Goal: Task Accomplishment & Management: Manage account settings

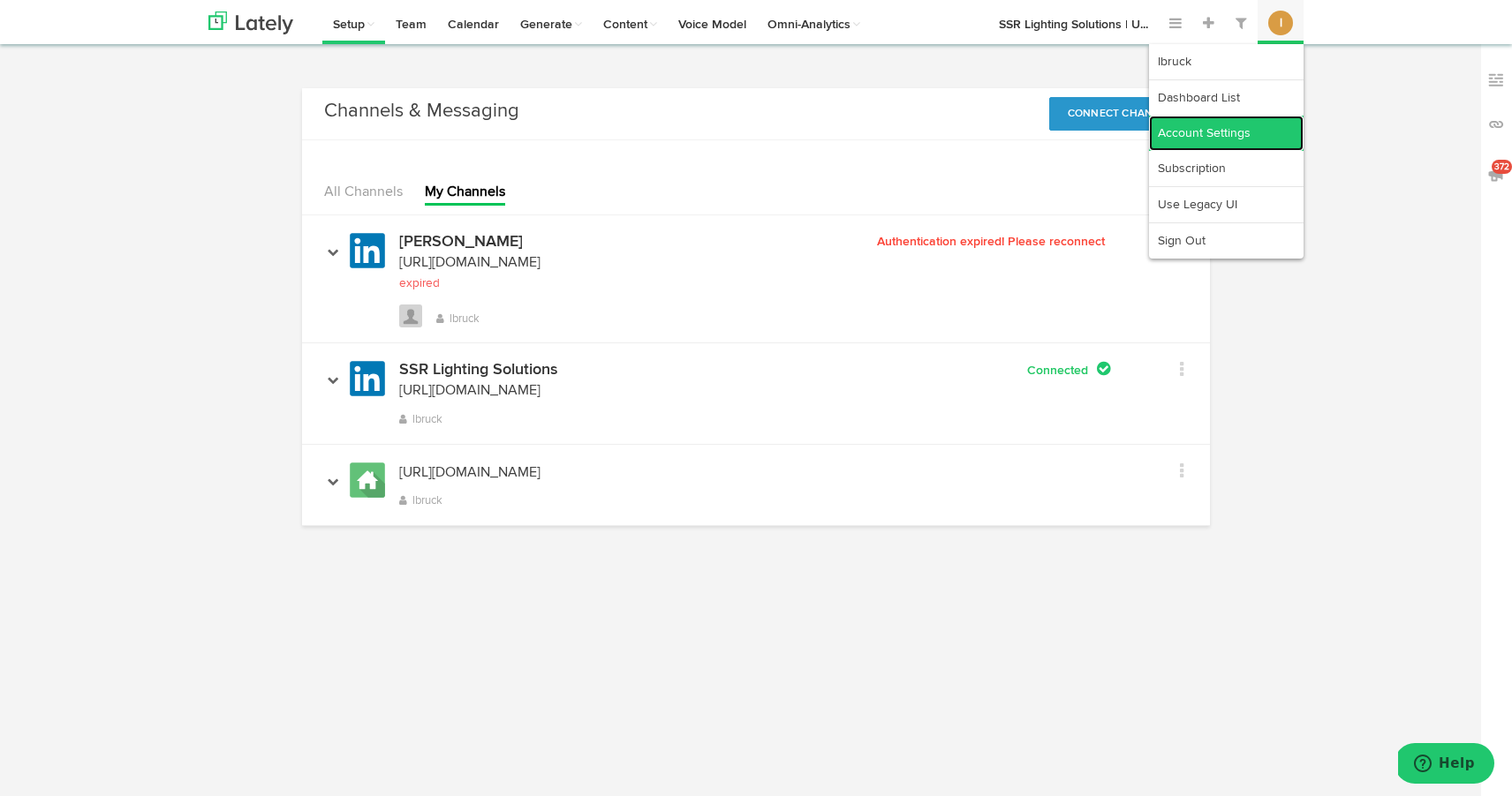
click at [1273, 131] on link "Account Settings" at bounding box center [1226, 133] width 154 height 36
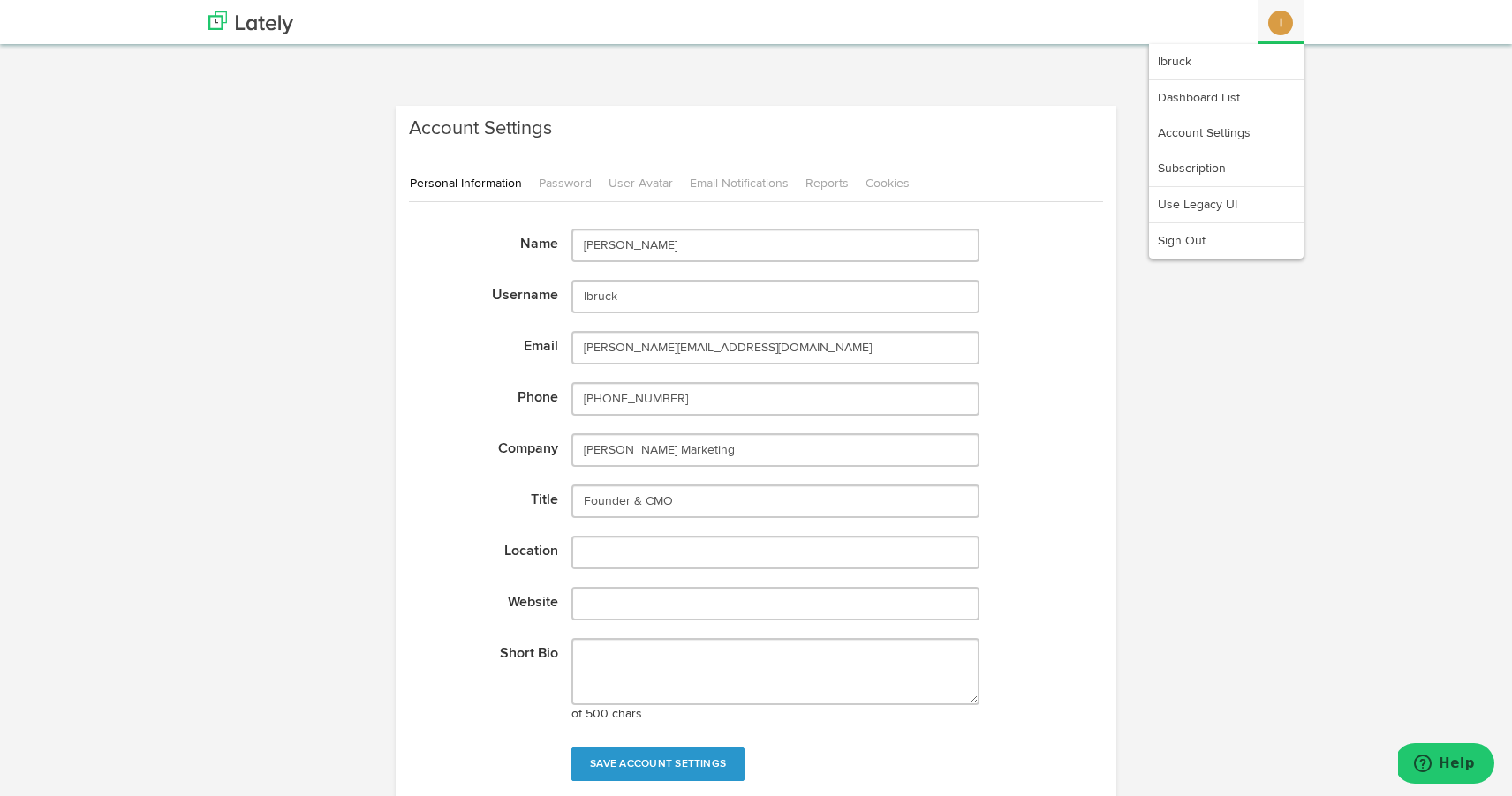
click at [1272, 27] on button "l" at bounding box center [1280, 23] width 25 height 25
click at [1212, 171] on link "Subscription" at bounding box center [1226, 169] width 154 height 36
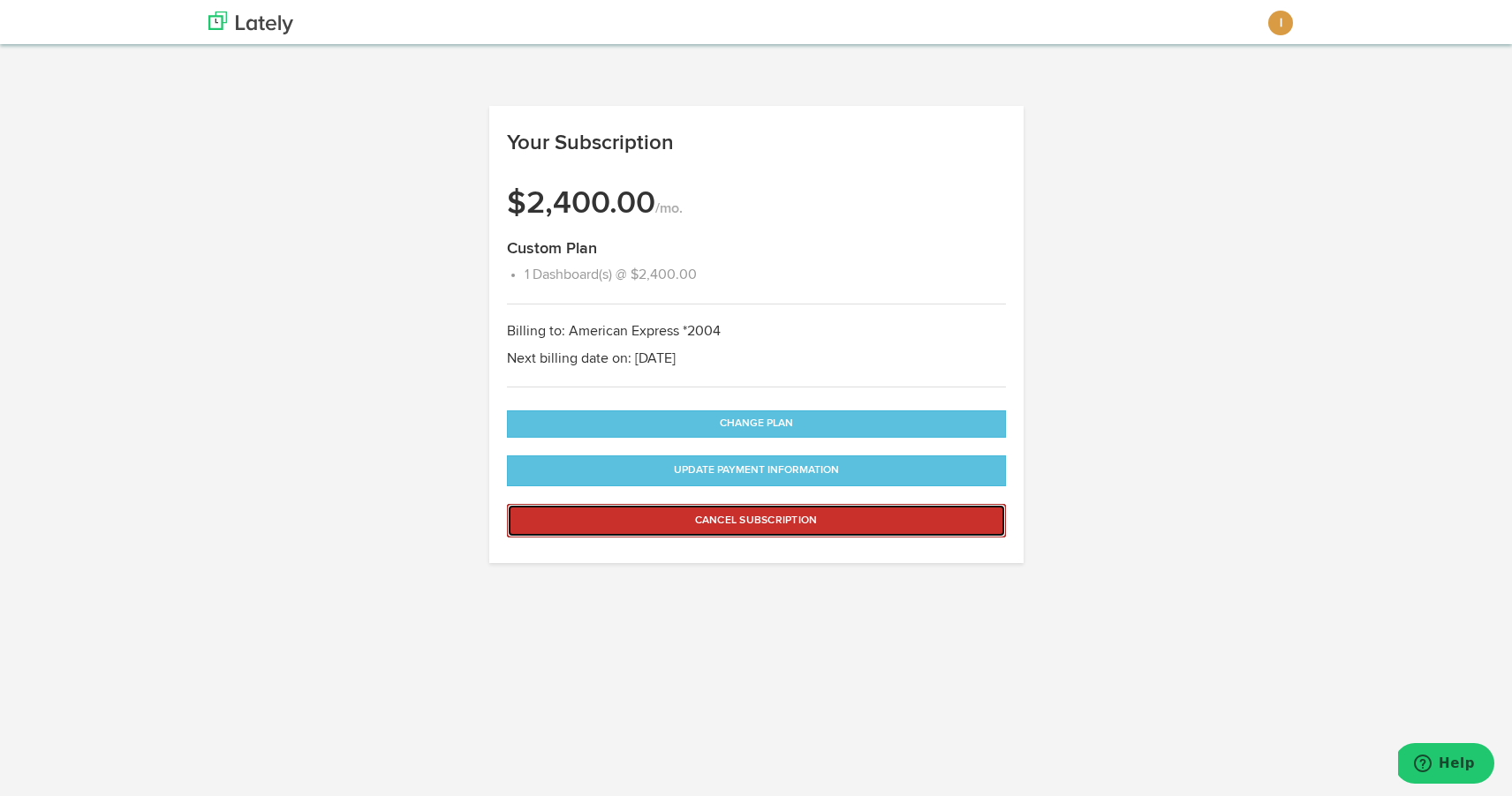
click at [765, 519] on button "Cancel Subscription" at bounding box center [756, 521] width 498 height 34
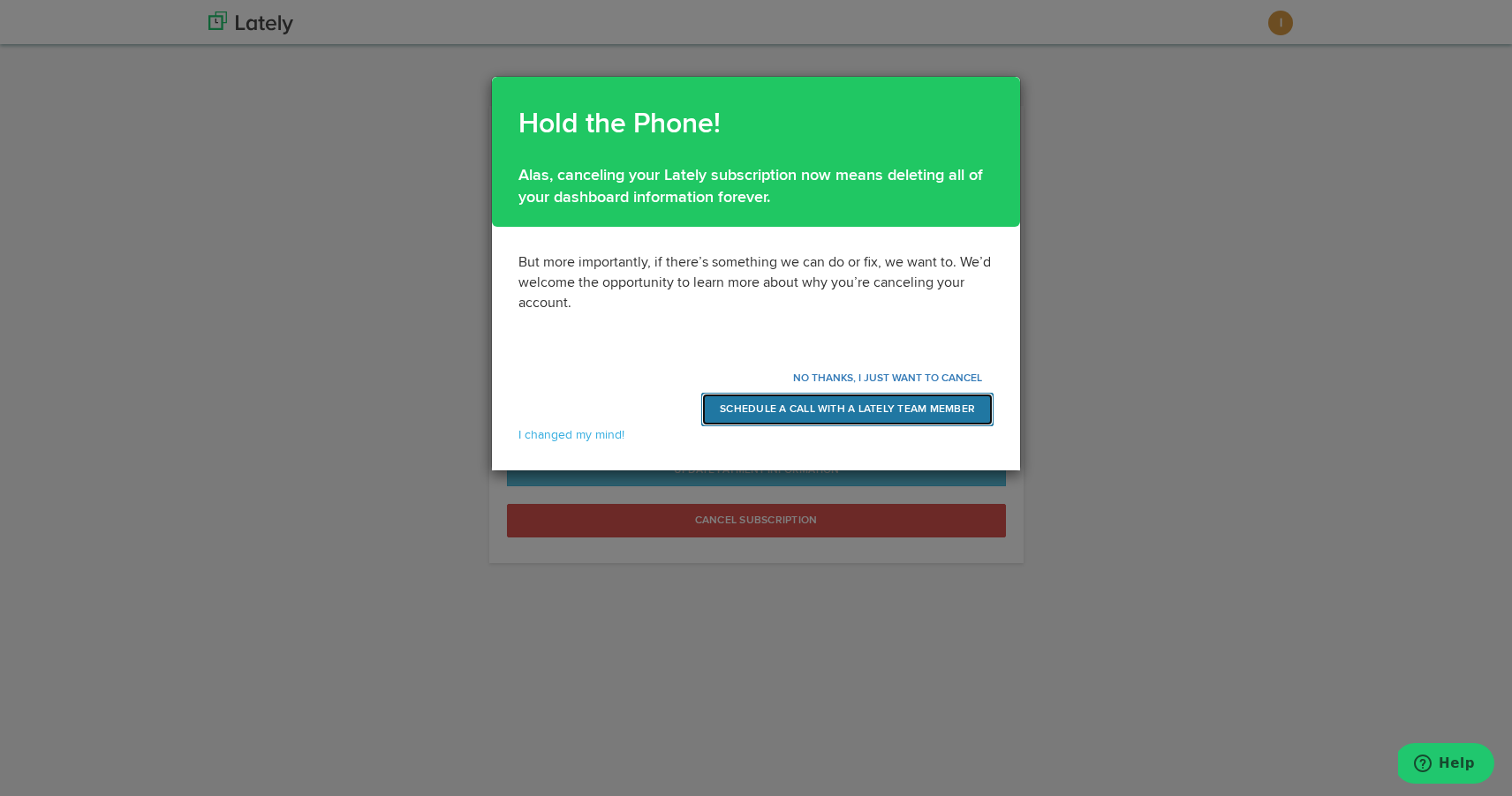
click at [793, 409] on link "SCHEDULE A CALL WITH A LATELY TEAM MEMBER" at bounding box center [847, 409] width 293 height 34
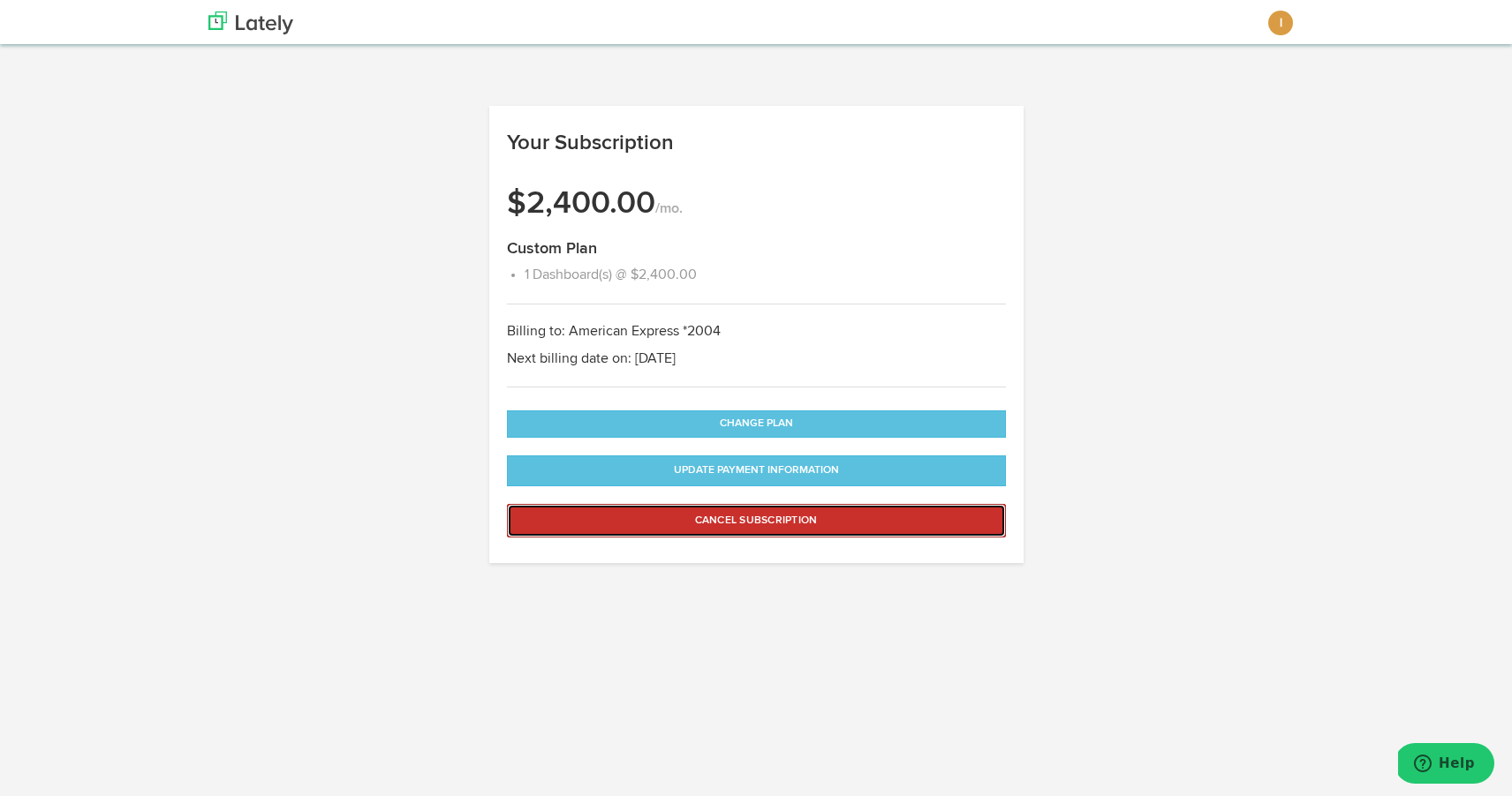
click at [671, 523] on button "Cancel Subscription" at bounding box center [756, 521] width 498 height 34
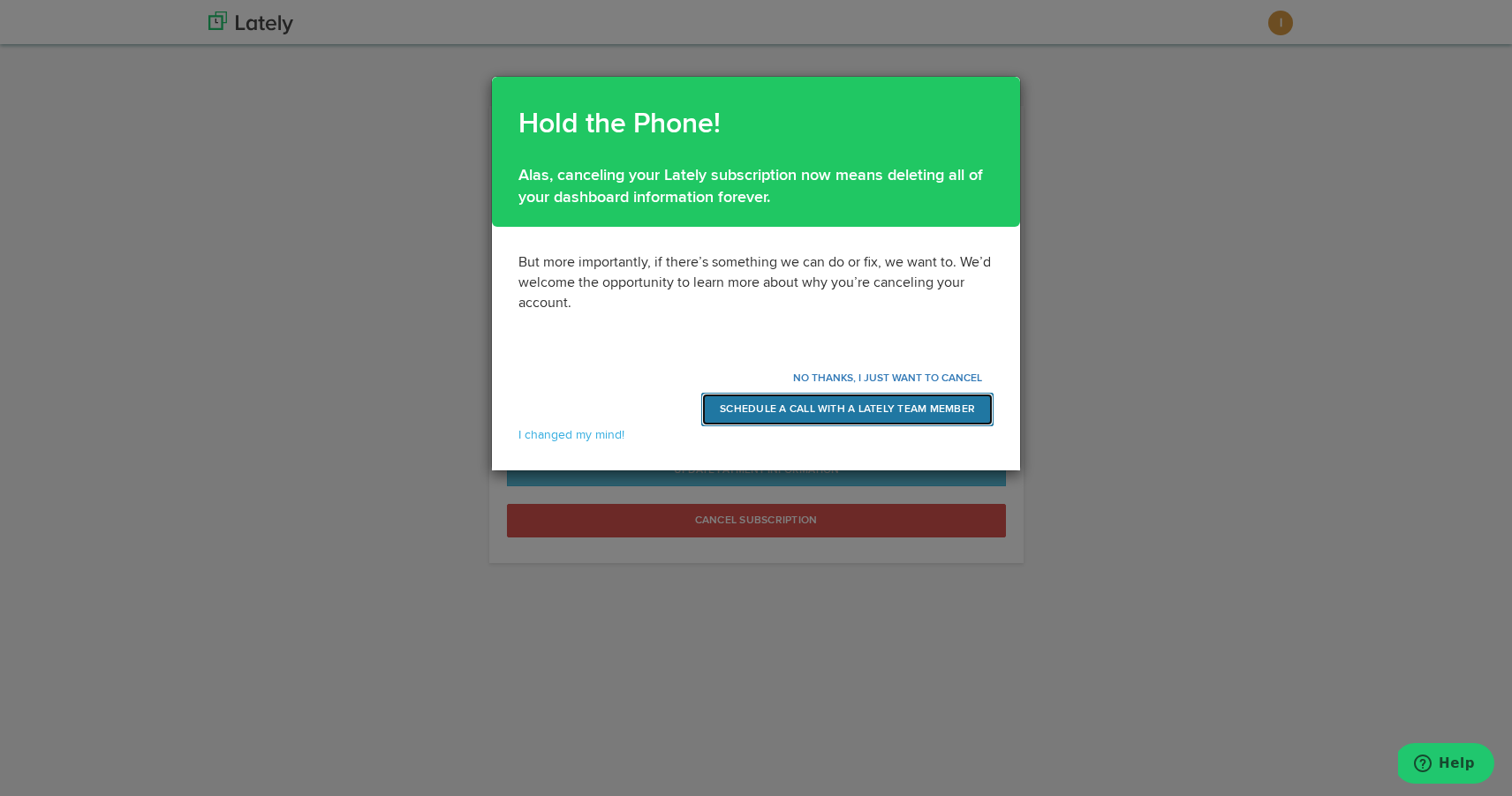
click at [754, 411] on link "SCHEDULE A CALL WITH A LATELY TEAM MEMBER" at bounding box center [847, 409] width 293 height 34
